Goal: Check status: Check status

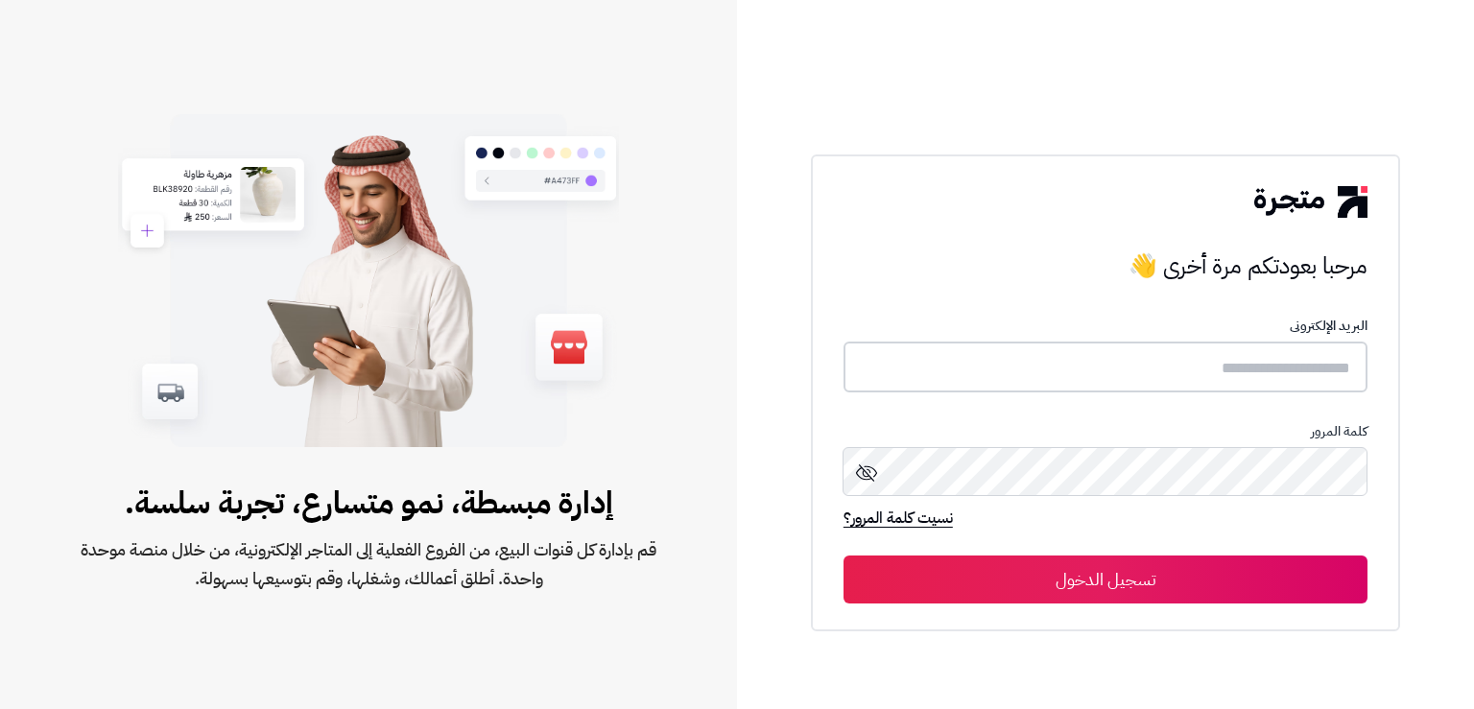
type input "*******"
click at [1109, 575] on button "تسجيل الدخول" at bounding box center [1105, 579] width 524 height 48
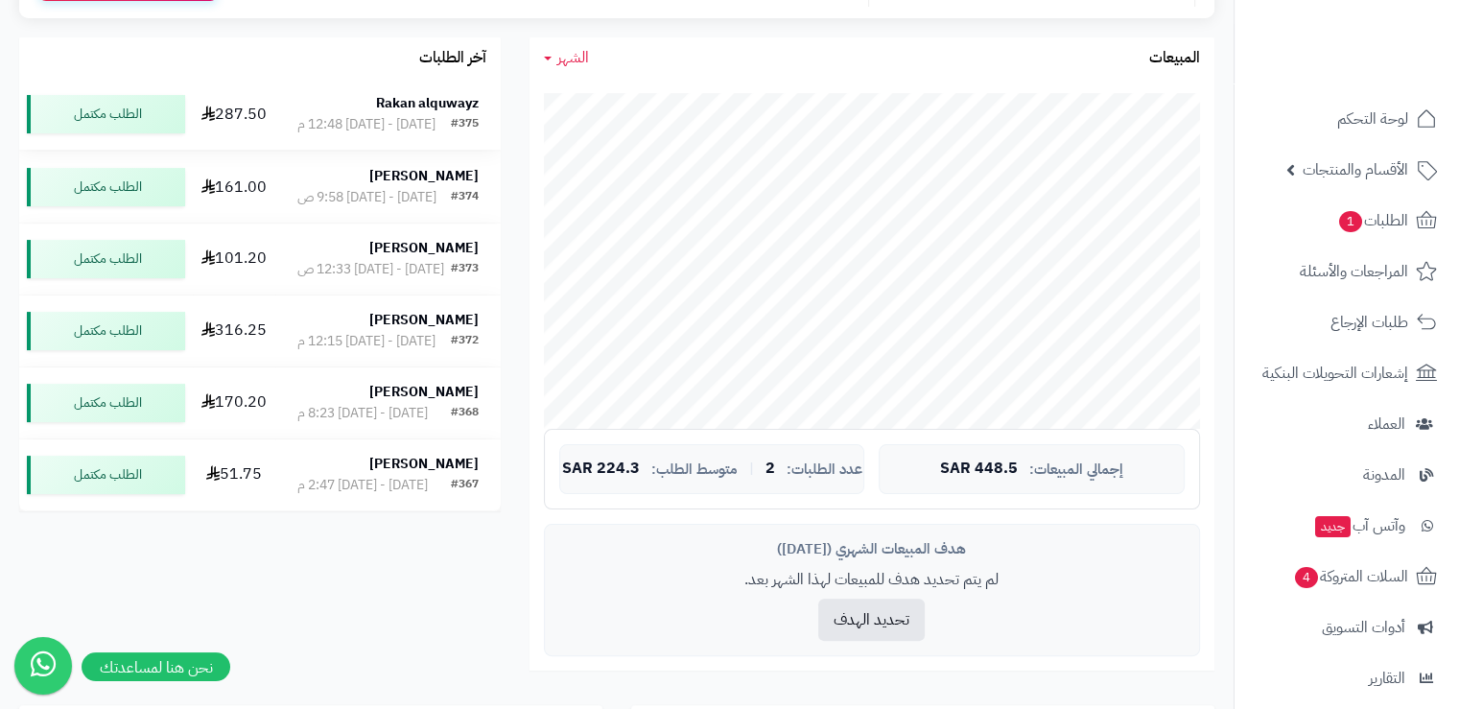
scroll to position [384, 0]
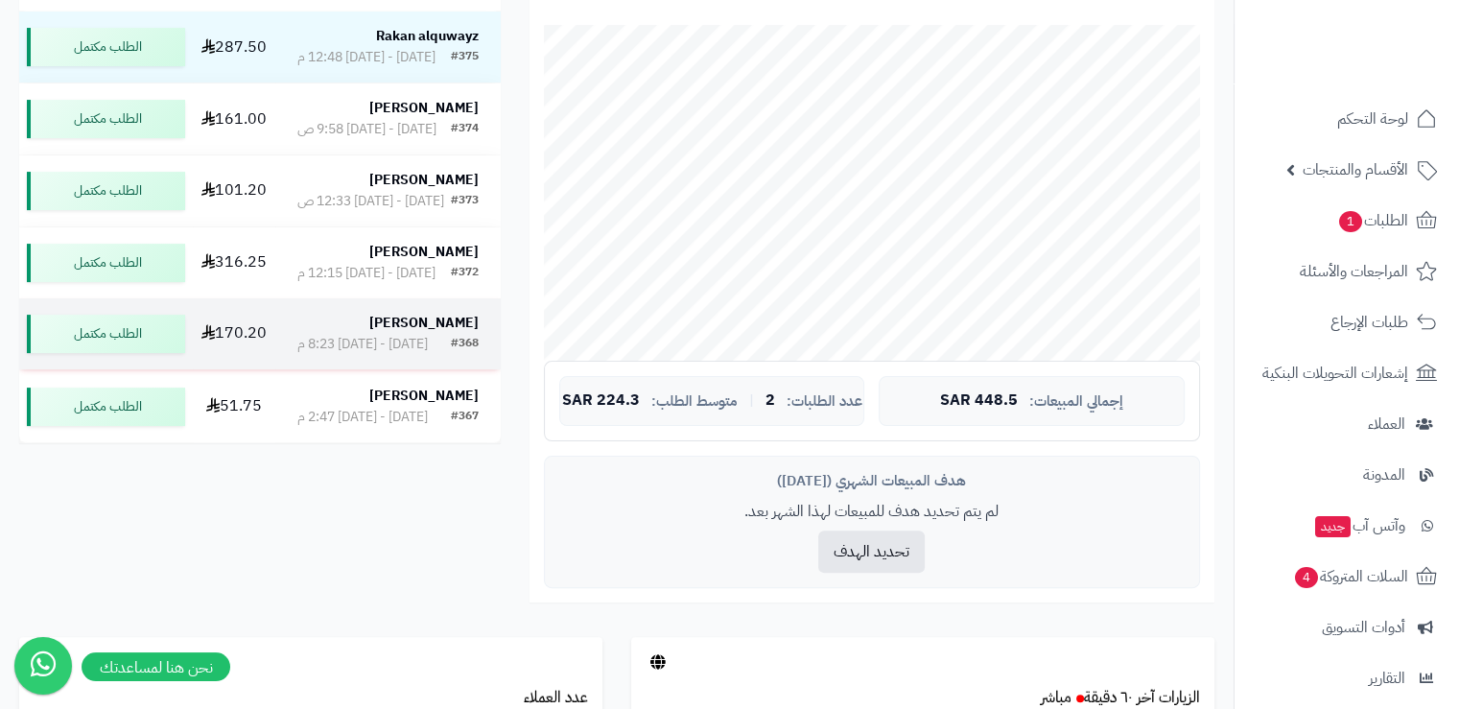
click at [450, 333] on strong "[PERSON_NAME]" at bounding box center [423, 323] width 109 height 20
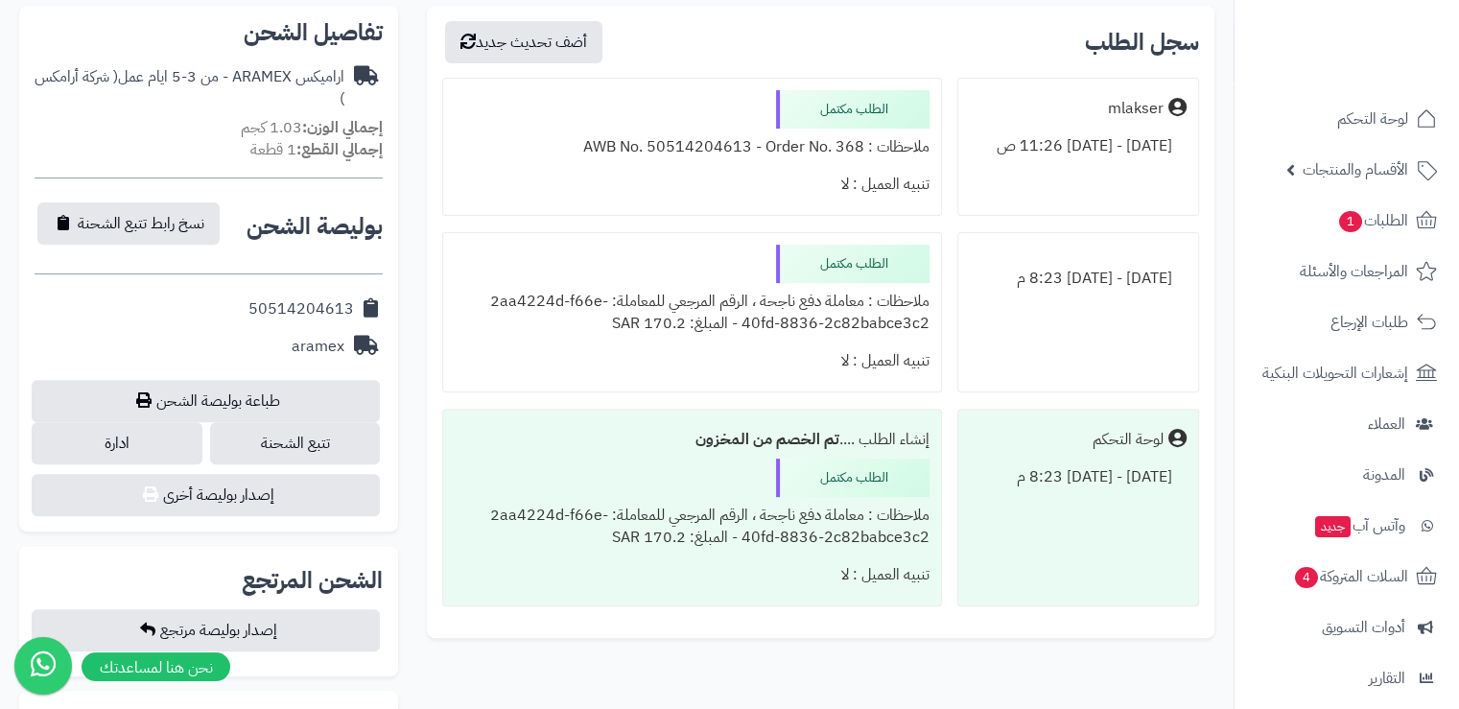
scroll to position [672, 0]
drag, startPoint x: 349, startPoint y: 305, endPoint x: 249, endPoint y: 310, distance: 100.9
click at [249, 310] on div "50514204613" at bounding box center [209, 308] width 348 height 37
copy div "50514204613"
click at [288, 441] on link "تتبع الشحنة" at bounding box center [295, 442] width 171 height 42
